Goal: Information Seeking & Learning: Understand process/instructions

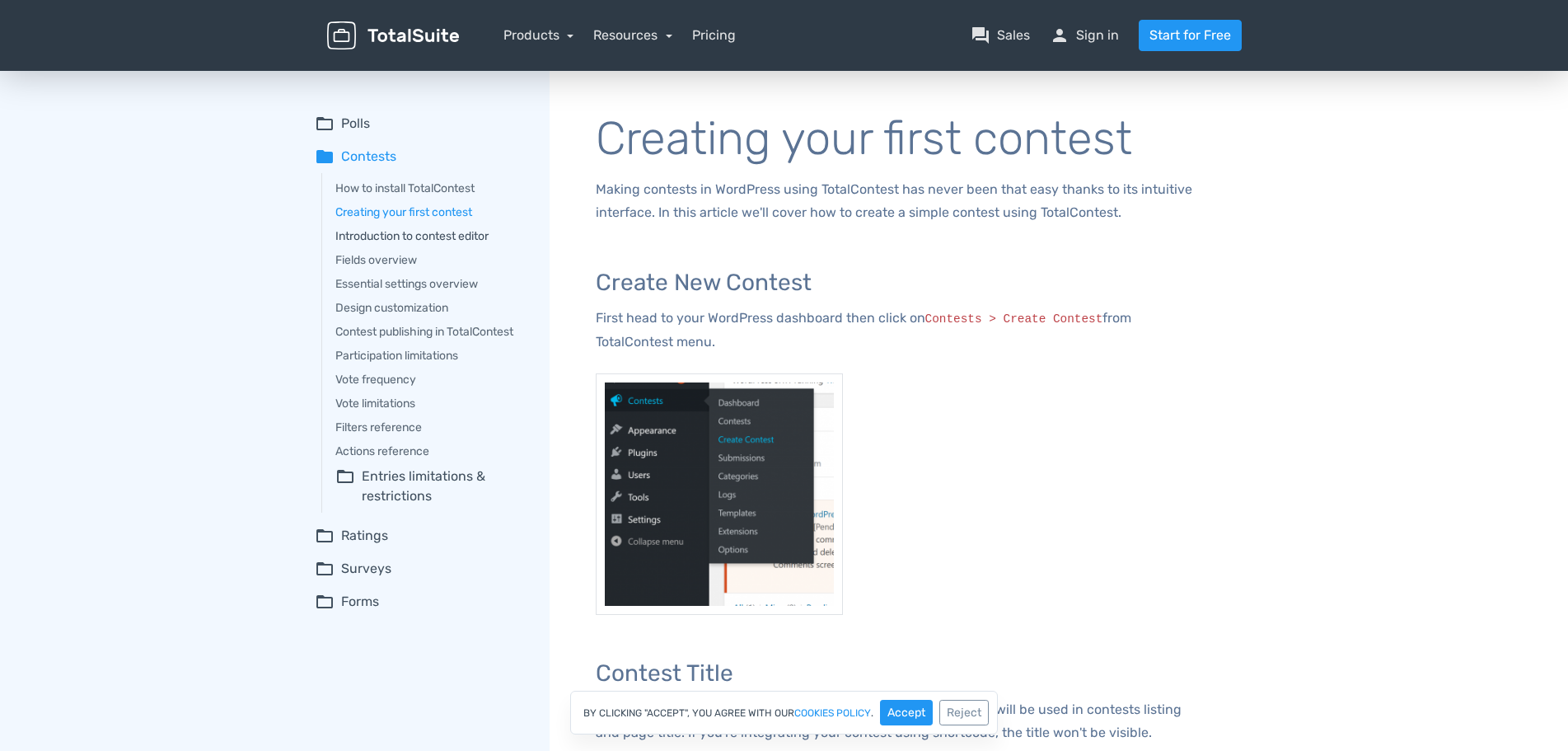
click at [469, 236] on link "Introduction to contest editor" at bounding box center [431, 236] width 191 height 18
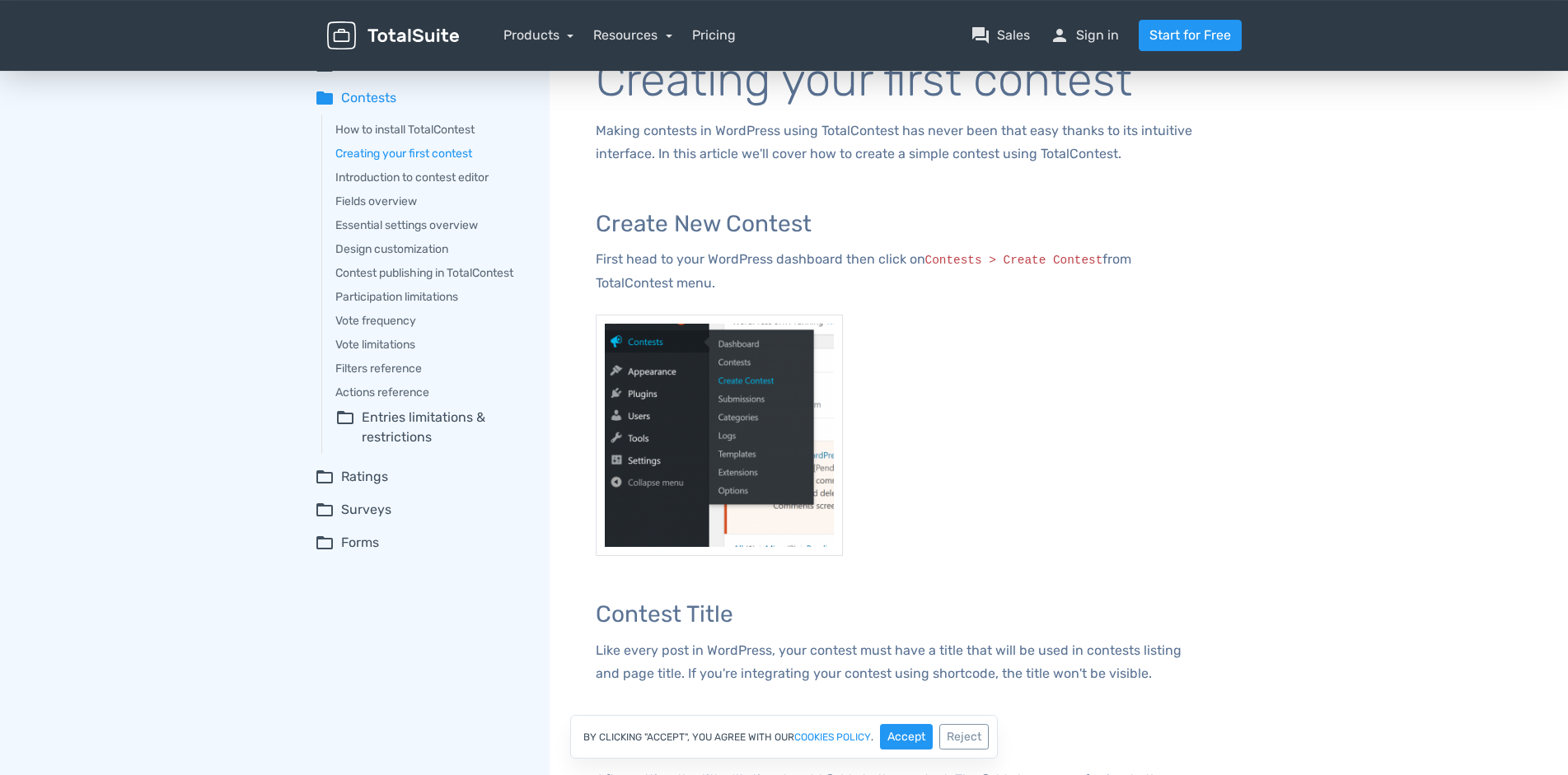
scroll to position [168, 0]
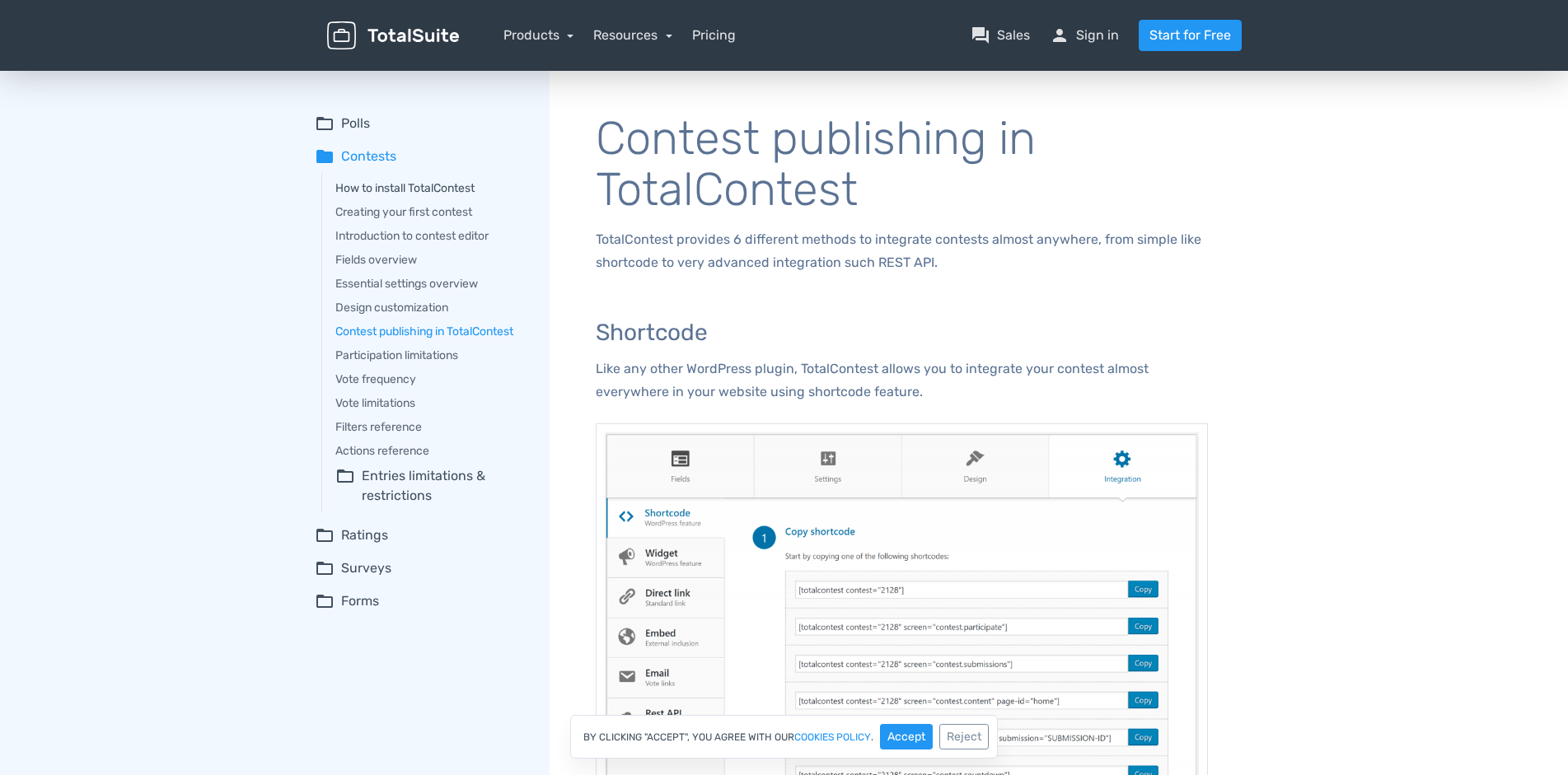
click at [402, 189] on link "How to install TotalContest" at bounding box center [431, 188] width 191 height 18
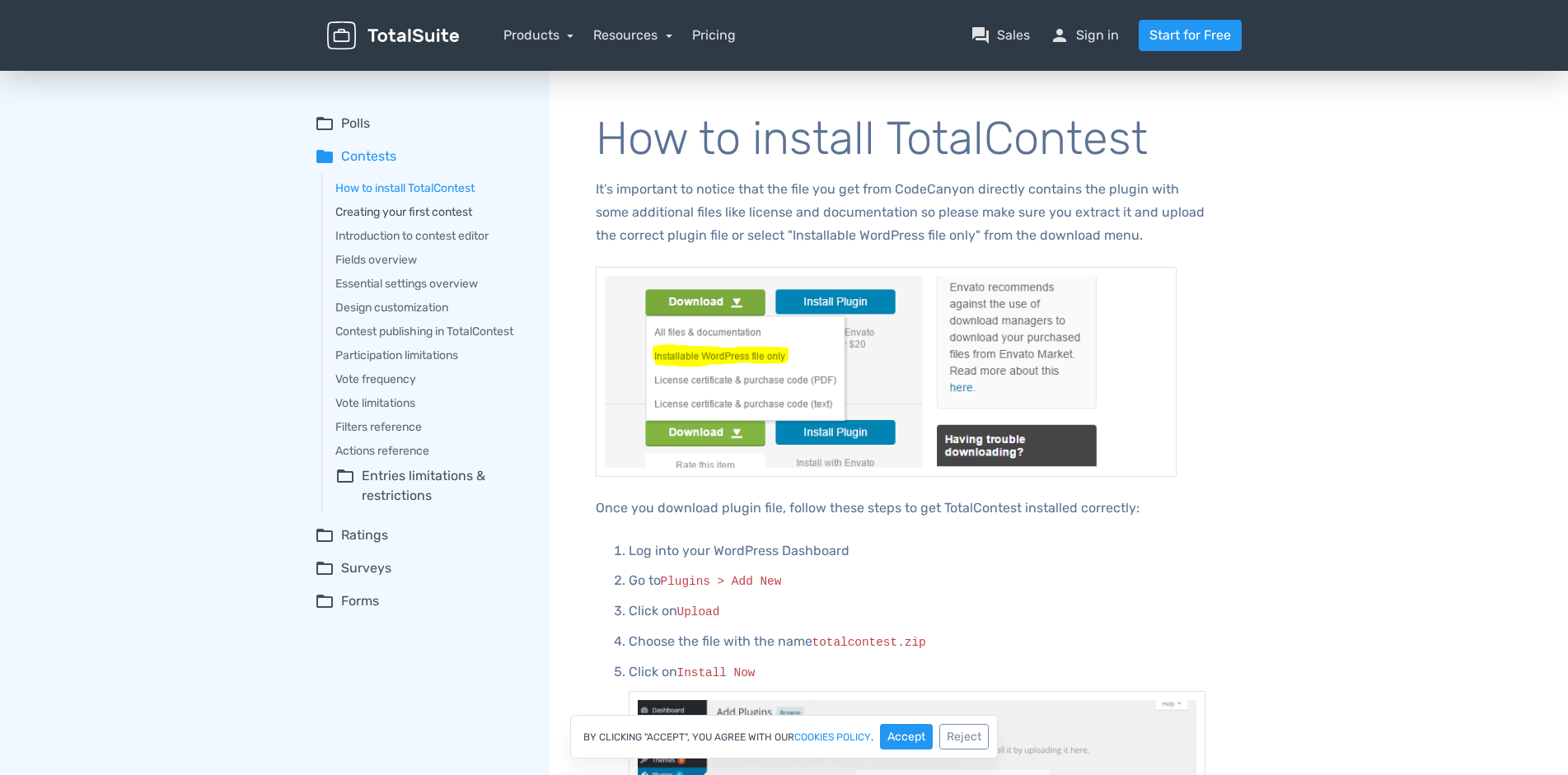
click at [430, 209] on link "Creating your first contest" at bounding box center [431, 212] width 191 height 18
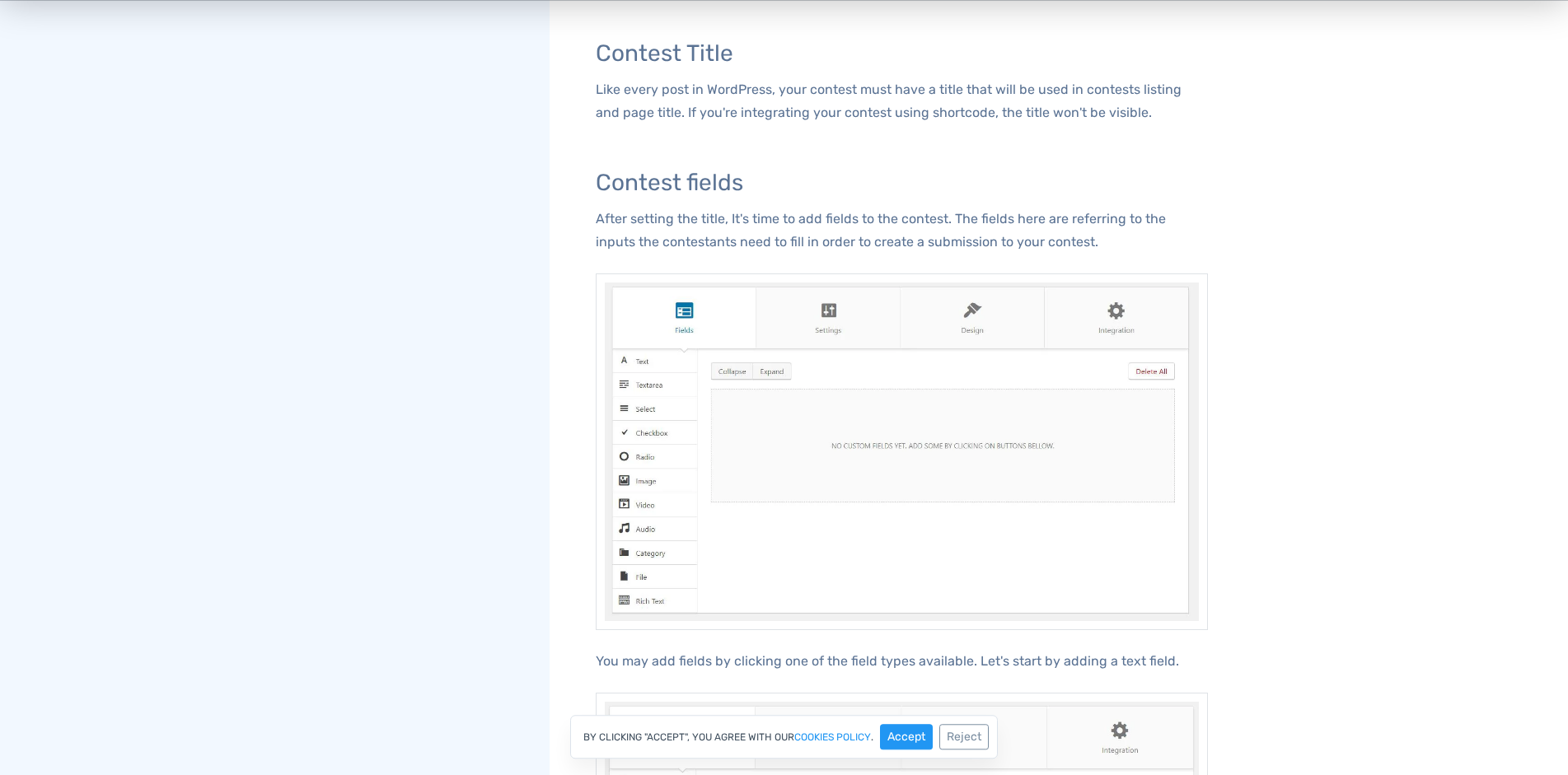
scroll to position [672, 0]
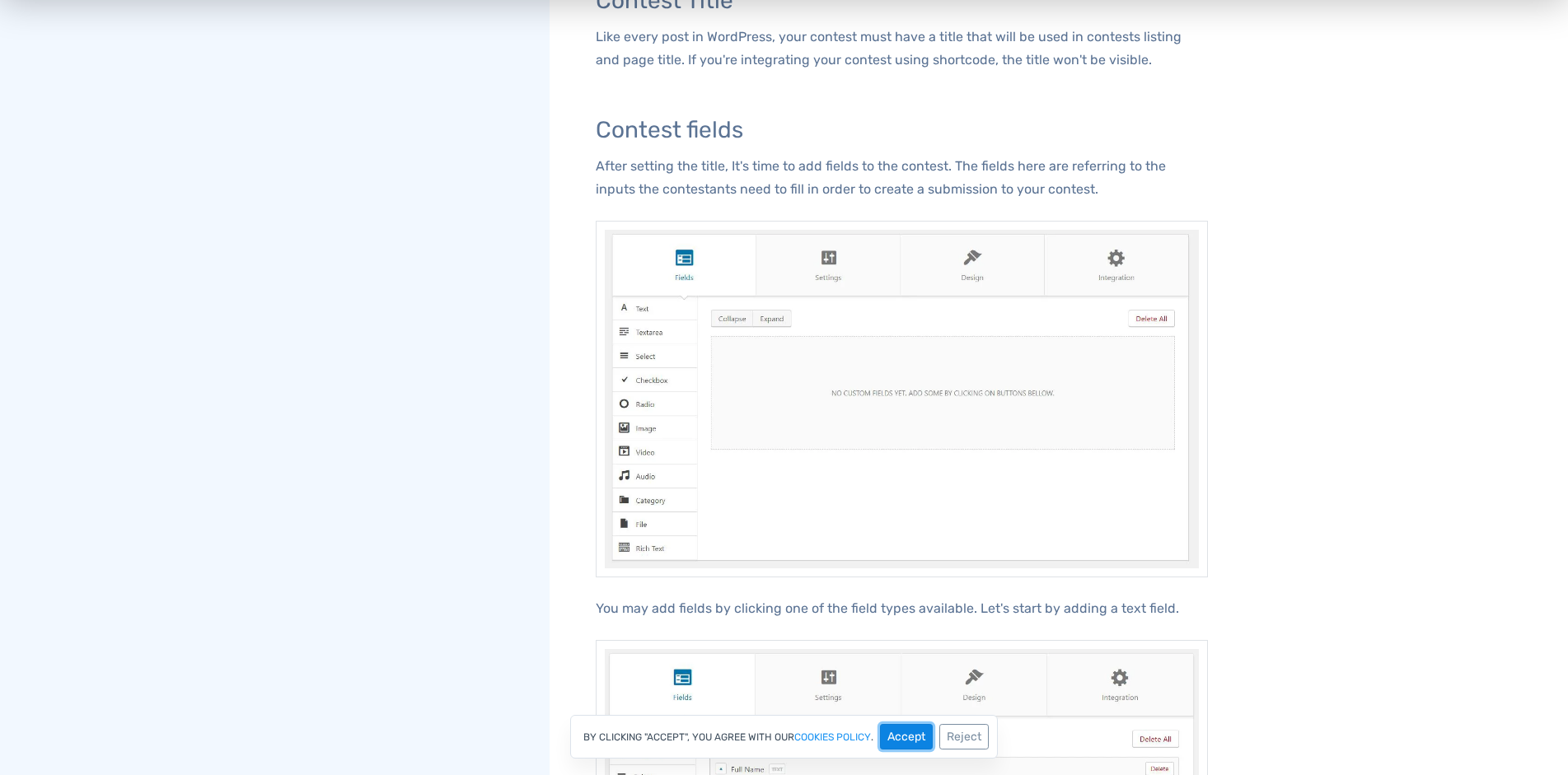
click at [903, 733] on button "Accept" at bounding box center [906, 737] width 52 height 25
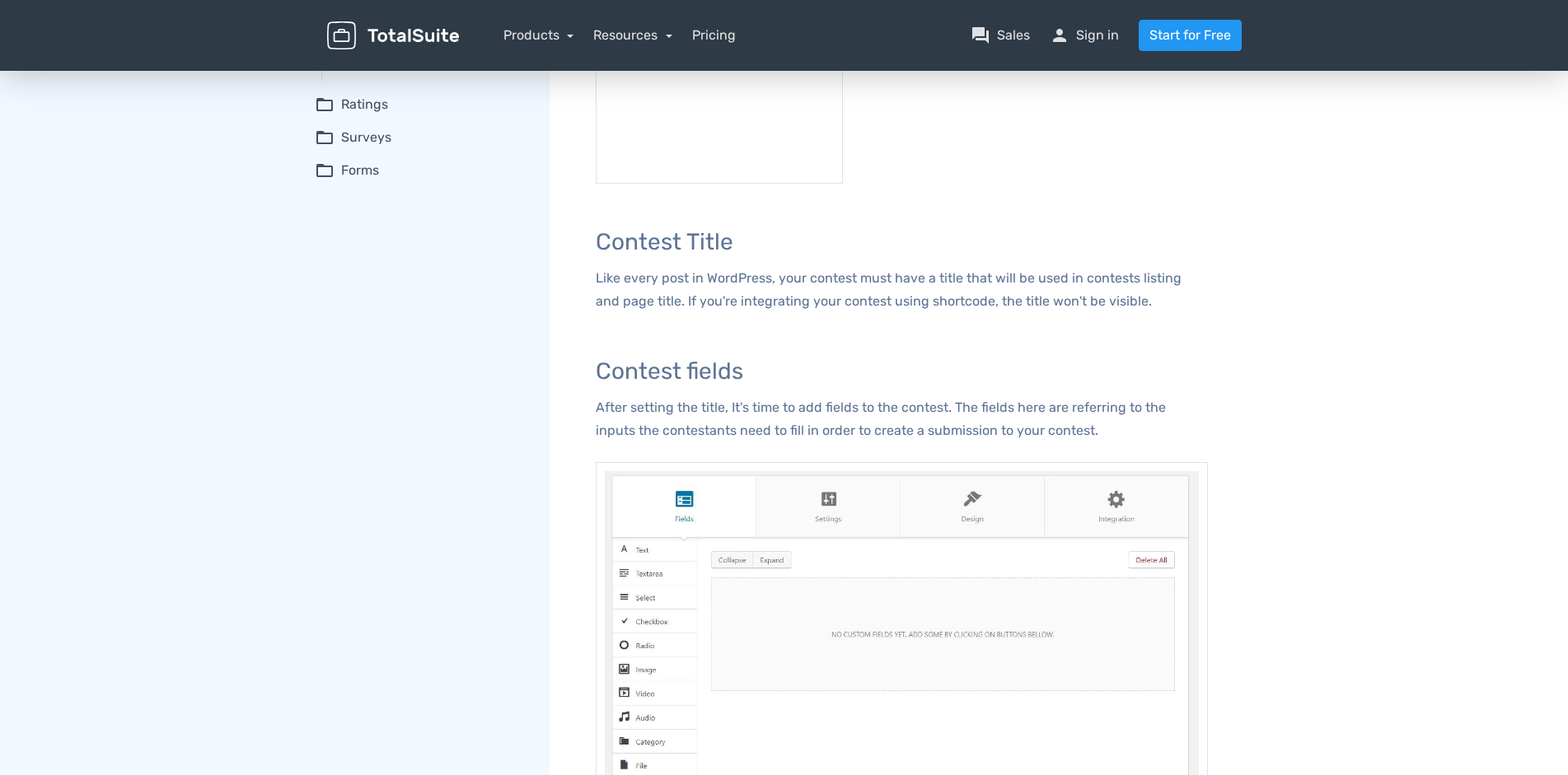
scroll to position [0, 0]
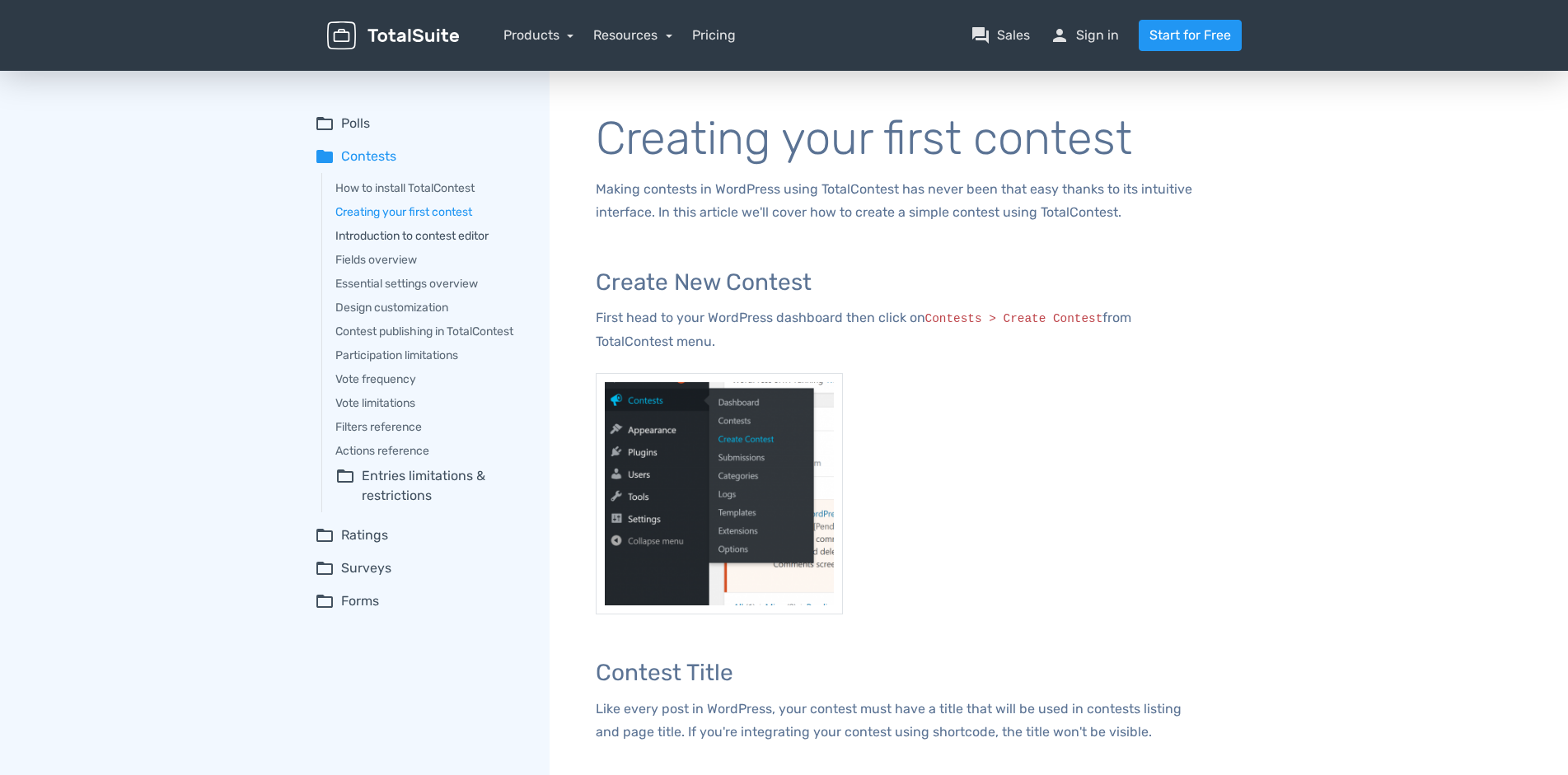
click at [456, 236] on link "Introduction to contest editor" at bounding box center [431, 236] width 191 height 18
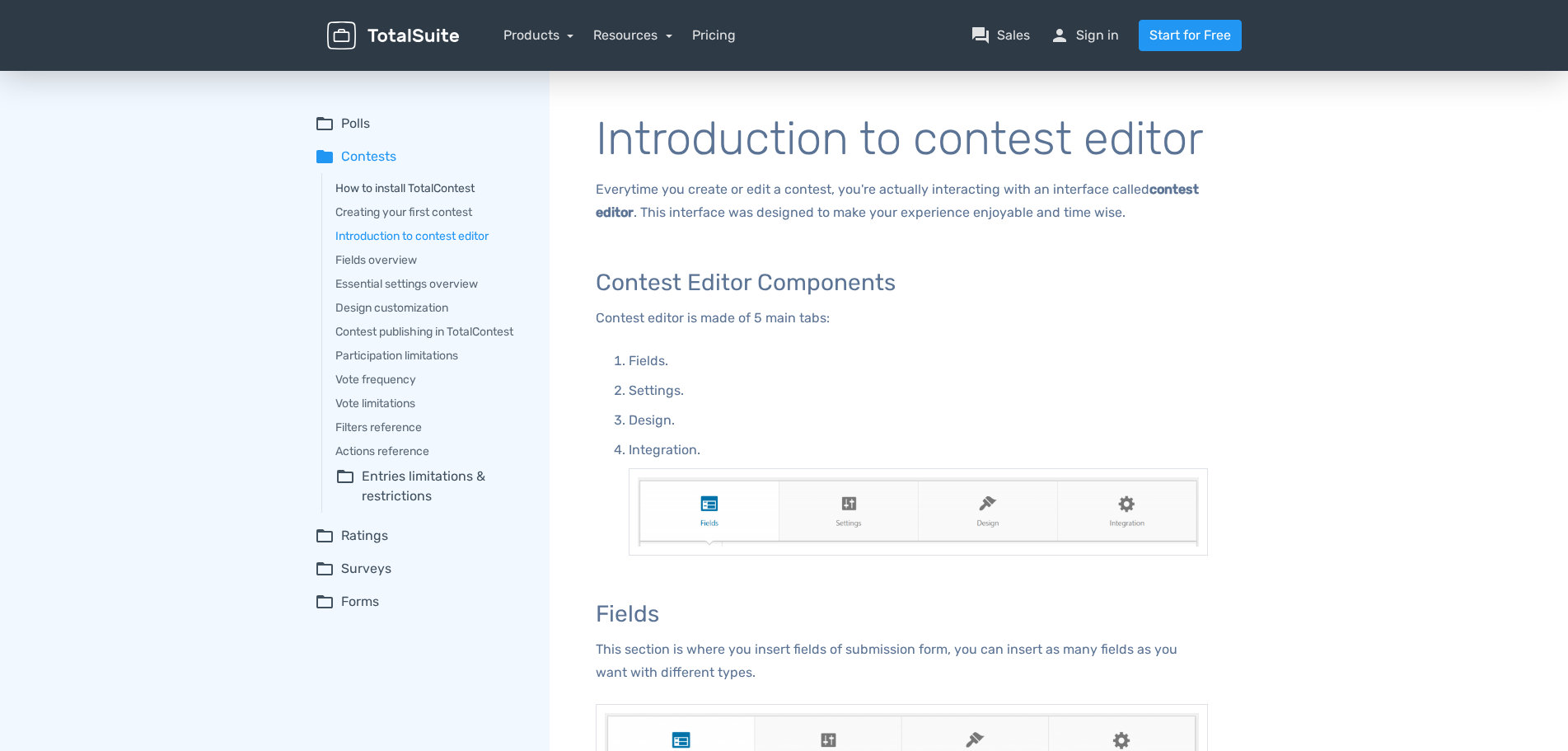
click at [462, 186] on link "How to install TotalContest" at bounding box center [431, 188] width 191 height 18
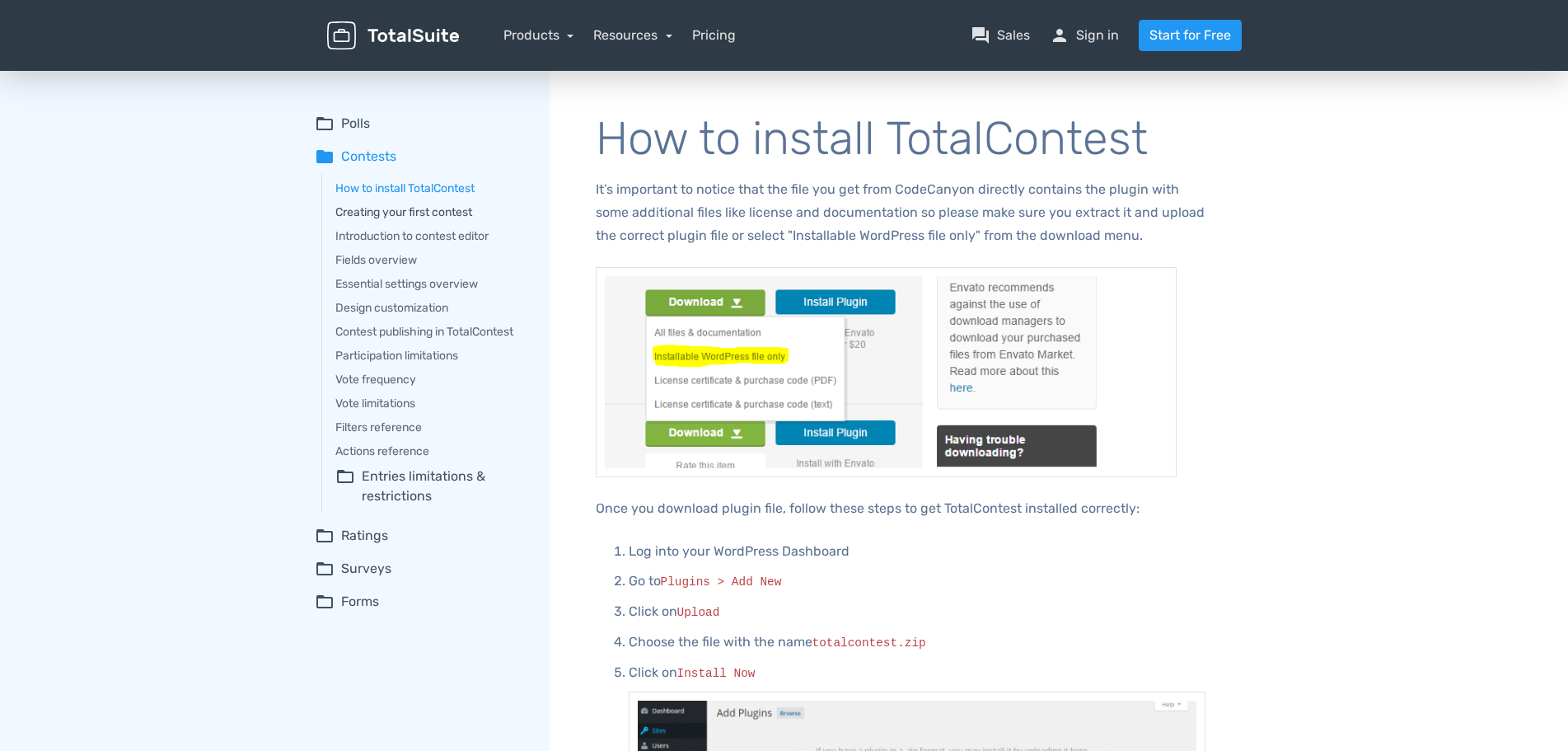
click at [459, 206] on link "Creating your first contest" at bounding box center [431, 212] width 191 height 18
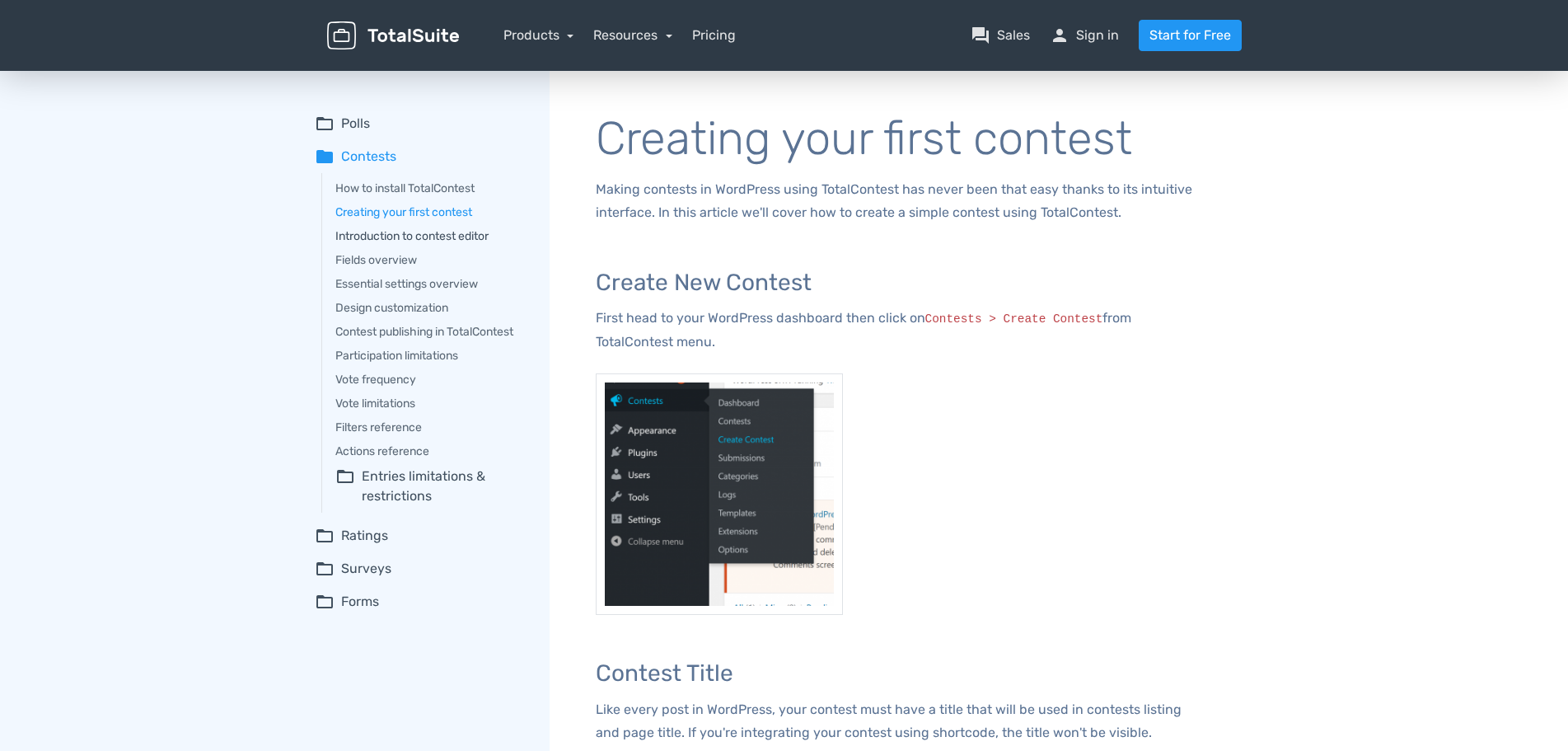
click at [426, 234] on link "Introduction to contest editor" at bounding box center [431, 236] width 191 height 18
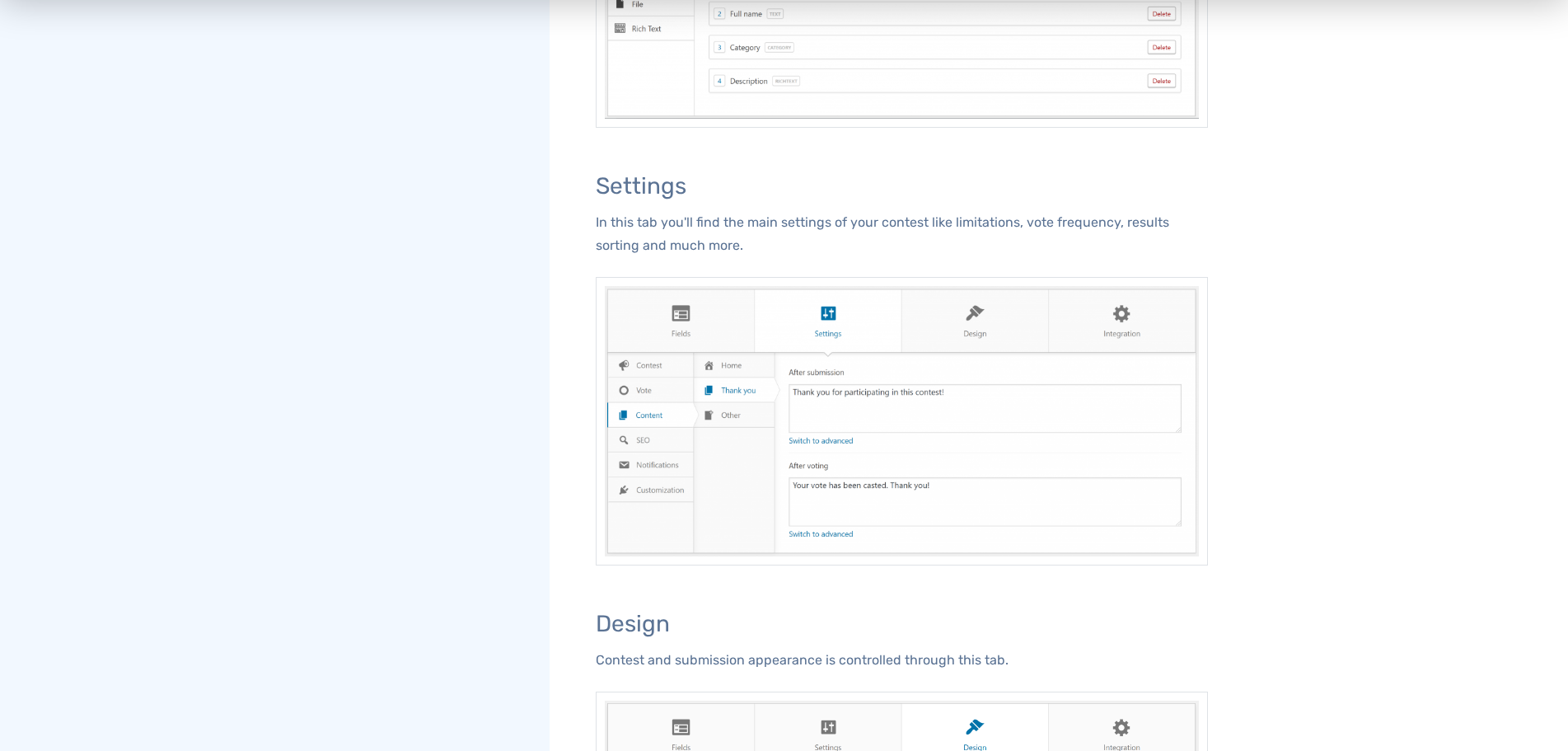
scroll to position [1009, 0]
